Goal: Information Seeking & Learning: Learn about a topic

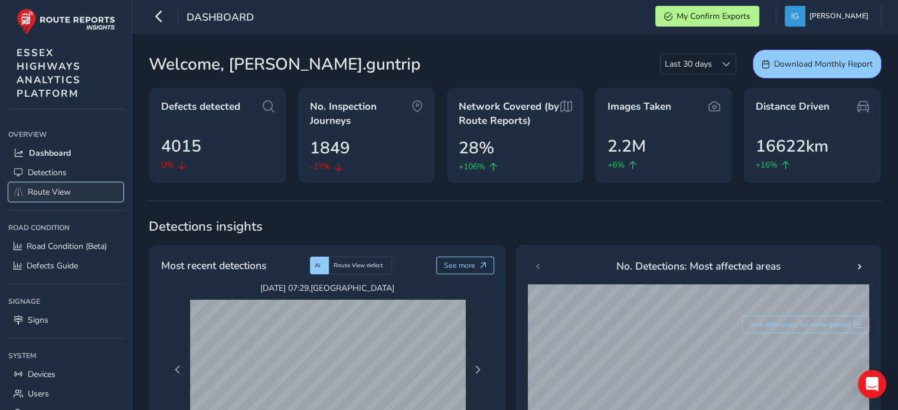
click at [44, 187] on span "Route View" at bounding box center [49, 192] width 43 height 11
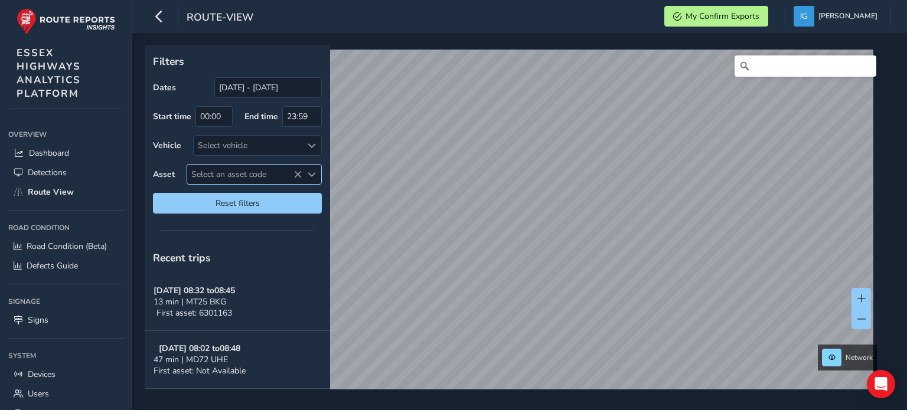
click at [314, 175] on span "Select an asset code" at bounding box center [312, 175] width 8 height 8
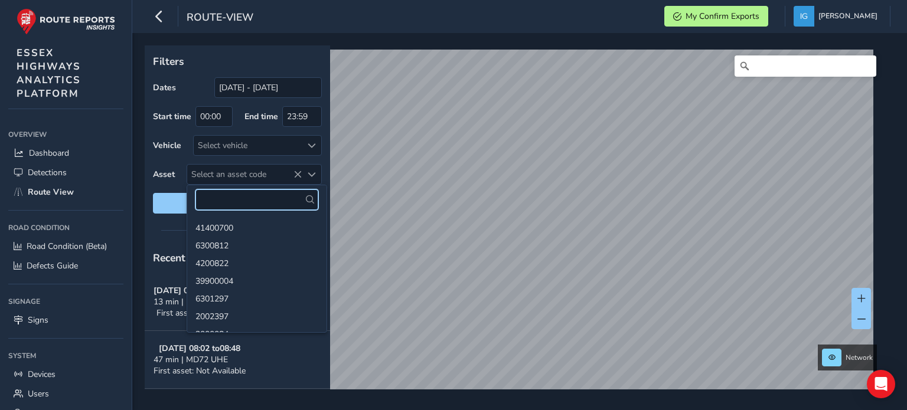
paste input "3902325"
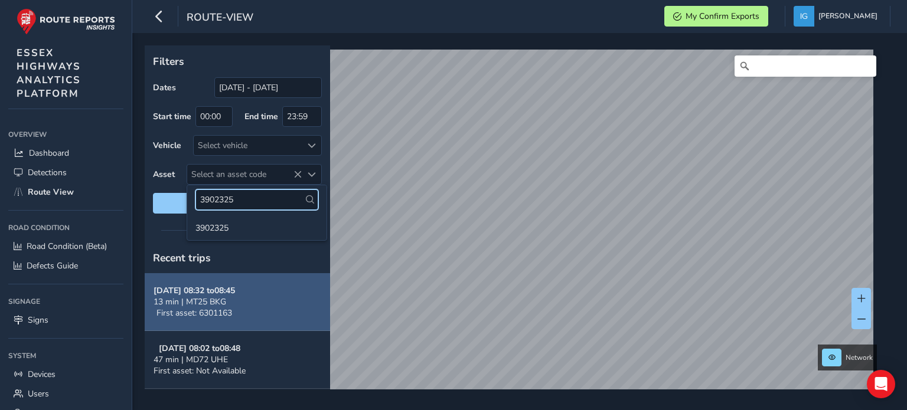
type input "3902325"
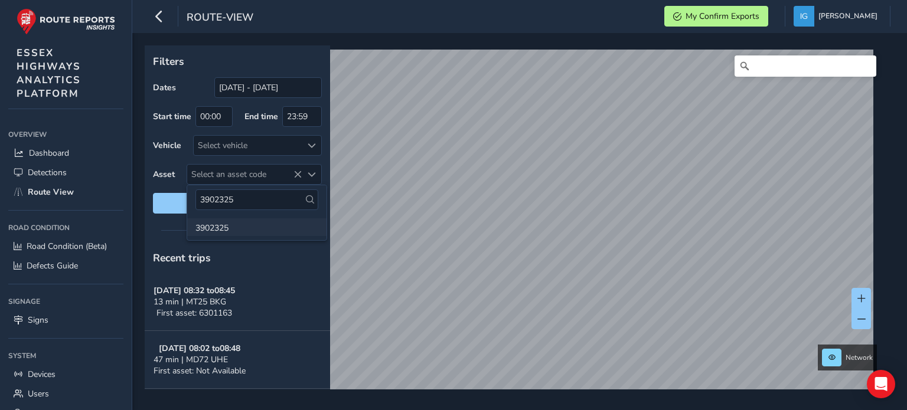
click at [213, 230] on li "3902325" at bounding box center [256, 228] width 139 height 18
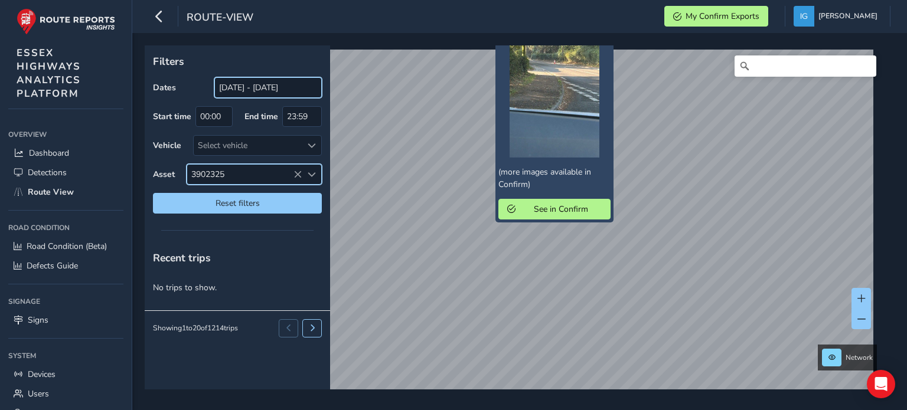
click at [250, 84] on input "[DATE] - [DATE]" at bounding box center [267, 87] width 107 height 21
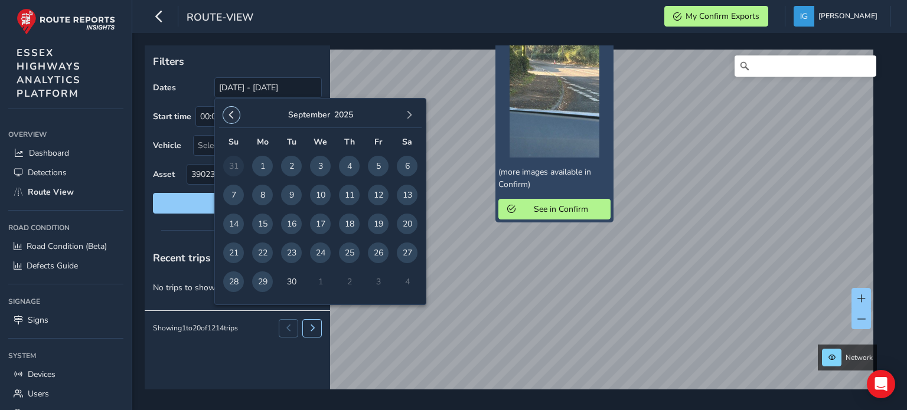
click at [230, 114] on span "button" at bounding box center [231, 115] width 8 height 8
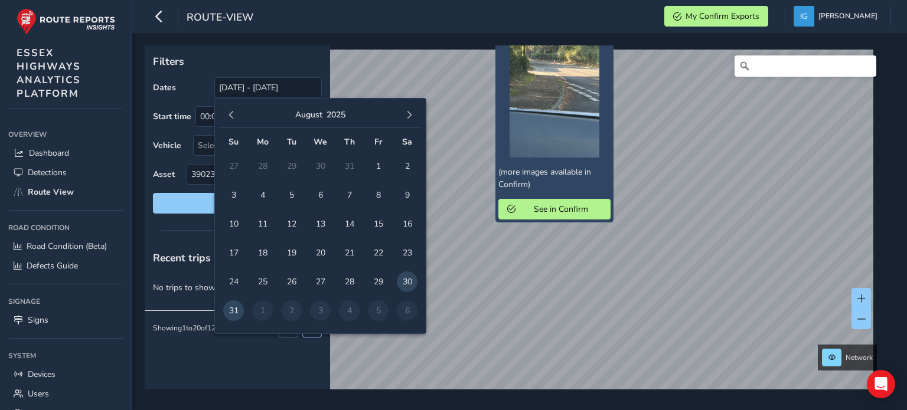
click at [230, 114] on span "button" at bounding box center [231, 115] width 8 height 8
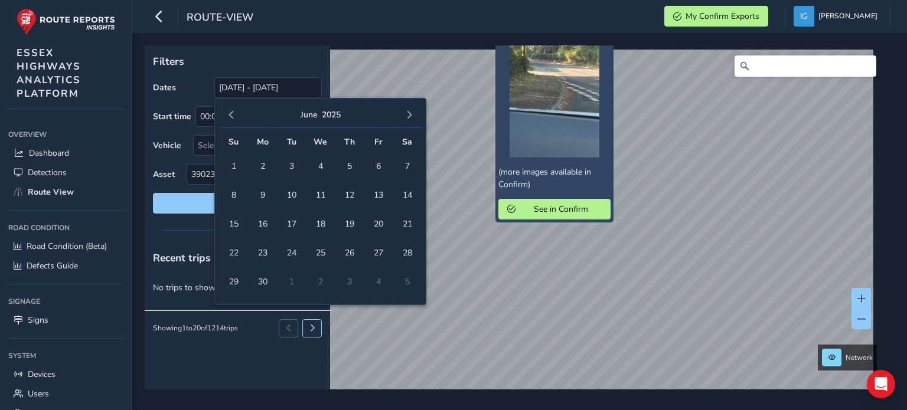
click at [230, 114] on span "button" at bounding box center [231, 115] width 8 height 8
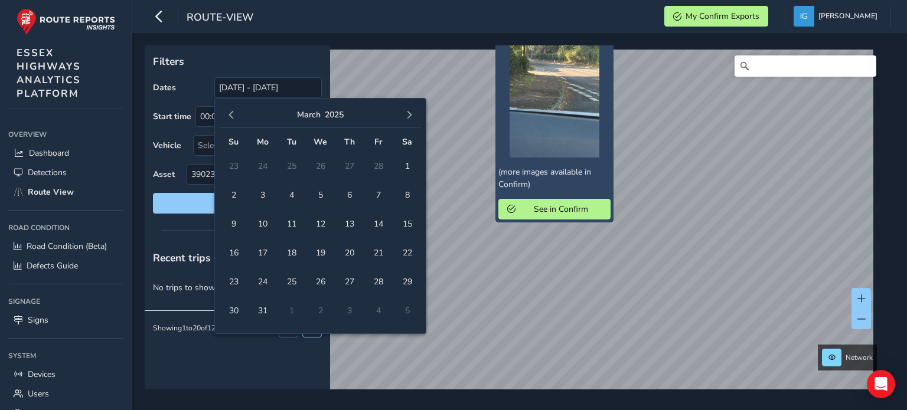
click at [230, 114] on span "button" at bounding box center [231, 115] width 8 height 8
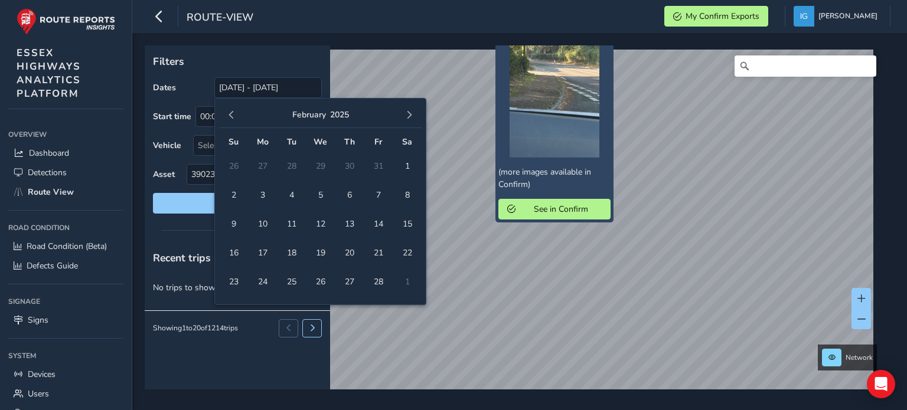
click at [230, 114] on span "button" at bounding box center [231, 115] width 8 height 8
click at [236, 195] on span "5" at bounding box center [233, 195] width 21 height 21
click at [409, 117] on span "button" at bounding box center [409, 115] width 8 height 8
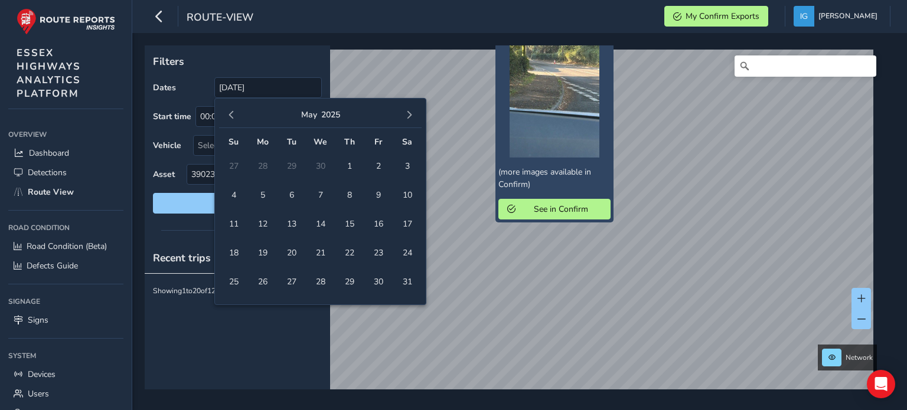
click at [409, 117] on span "button" at bounding box center [409, 115] width 8 height 8
click at [261, 280] on span "29" at bounding box center [262, 282] width 21 height 21
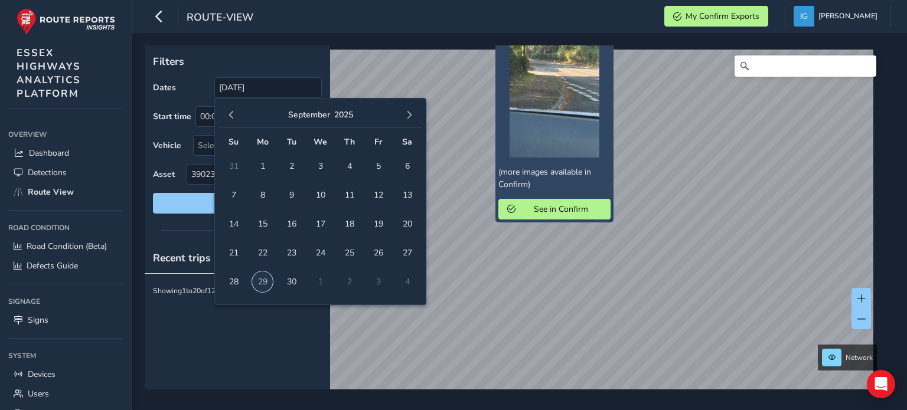
type input "[DATE] - [DATE]"
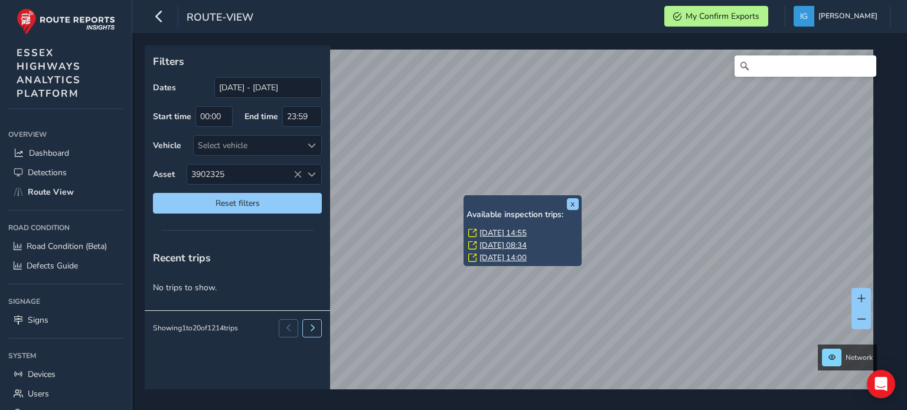
click at [494, 232] on link "[DATE] 14:55" at bounding box center [503, 233] width 47 height 11
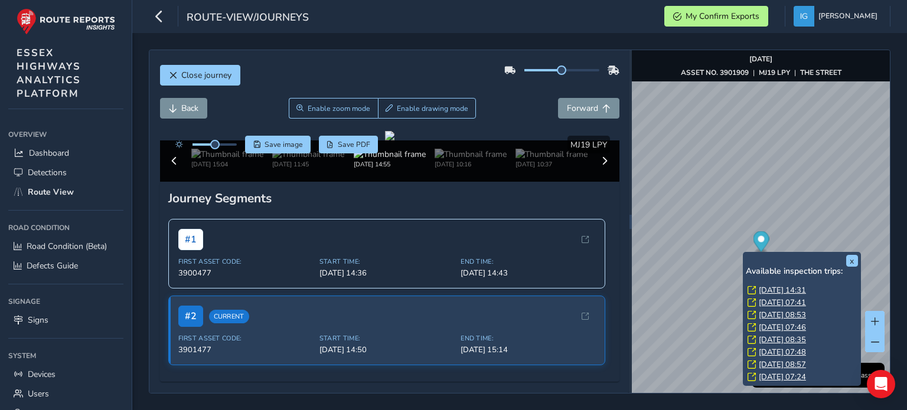
click at [769, 291] on link "[DATE] 14:31" at bounding box center [782, 290] width 47 height 11
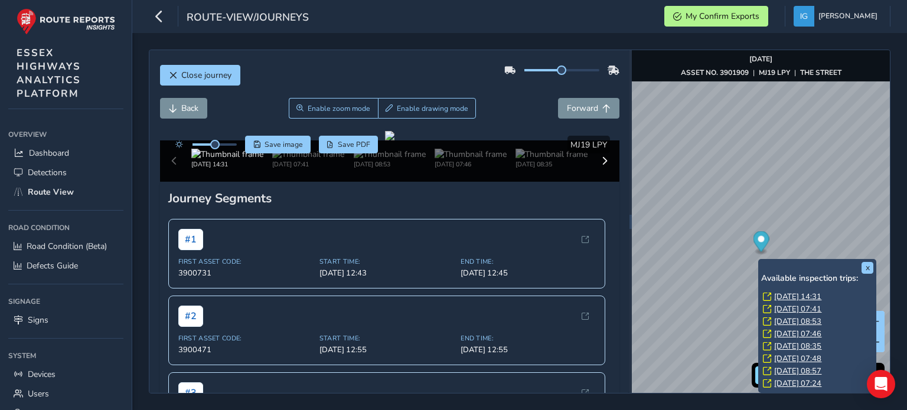
click at [790, 305] on link "[DATE] 07:41" at bounding box center [797, 309] width 47 height 11
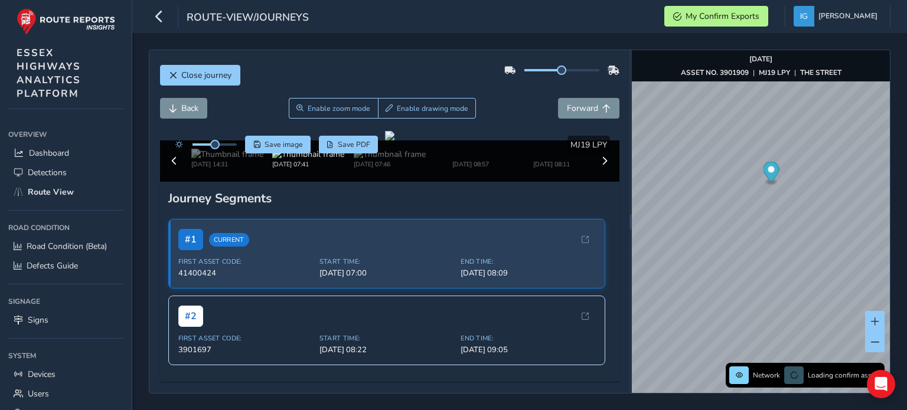
scroll to position [59, 0]
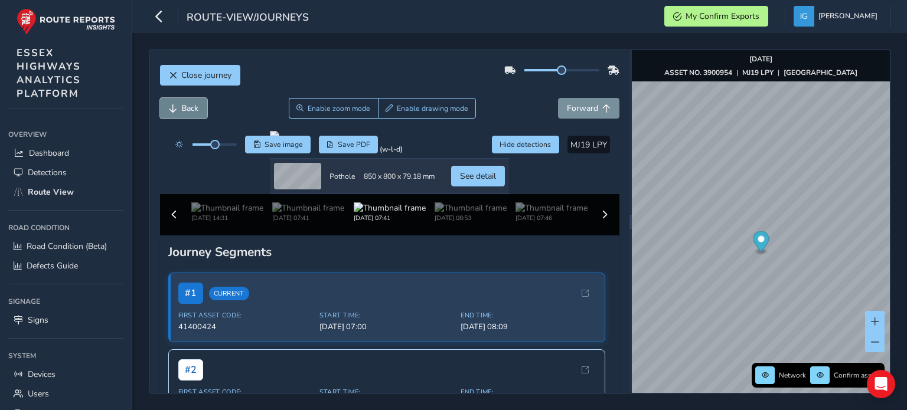
click at [187, 106] on span "Back" at bounding box center [189, 108] width 17 height 11
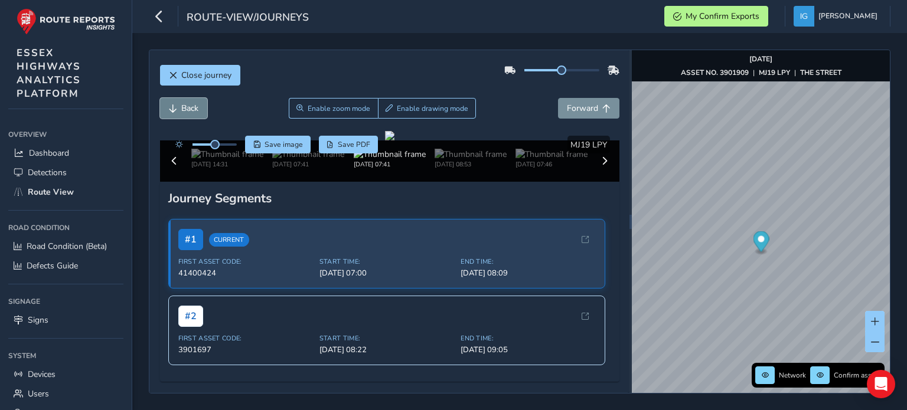
click at [187, 106] on span "Back" at bounding box center [189, 108] width 17 height 11
click at [398, 160] on img at bounding box center [390, 154] width 72 height 11
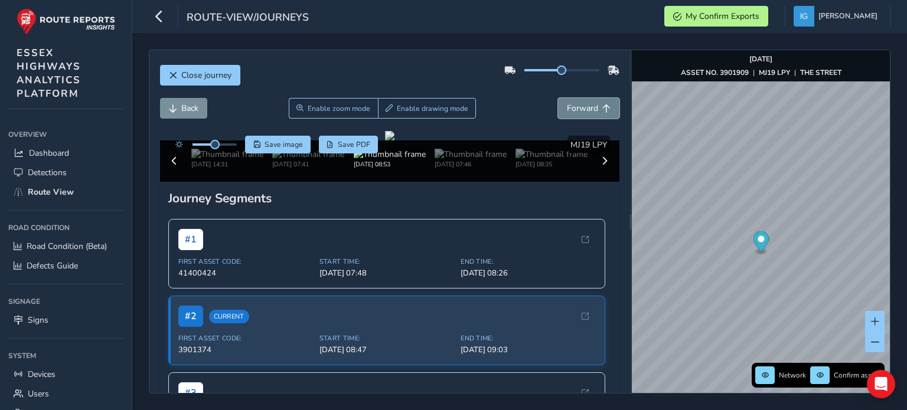
click at [585, 109] on span "Forward" at bounding box center [582, 108] width 31 height 11
click at [182, 106] on span "Back" at bounding box center [189, 108] width 17 height 11
click at [578, 106] on span "Forward" at bounding box center [582, 108] width 31 height 11
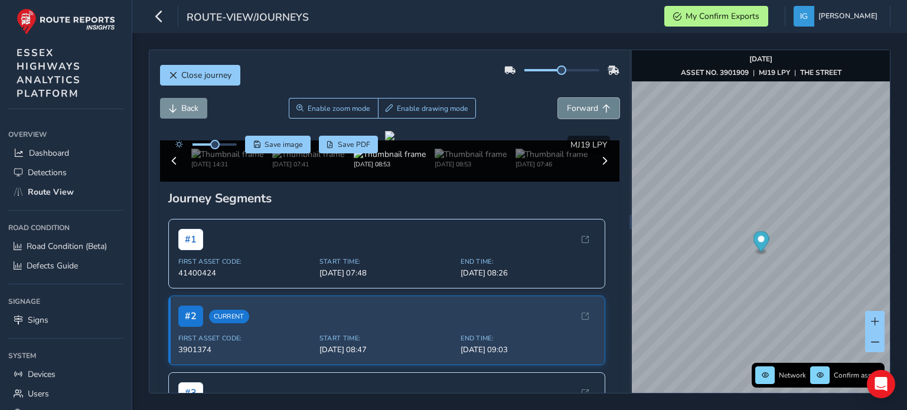
click at [578, 106] on span "Forward" at bounding box center [582, 108] width 31 height 11
